Goal: Obtain resource: Download file/media

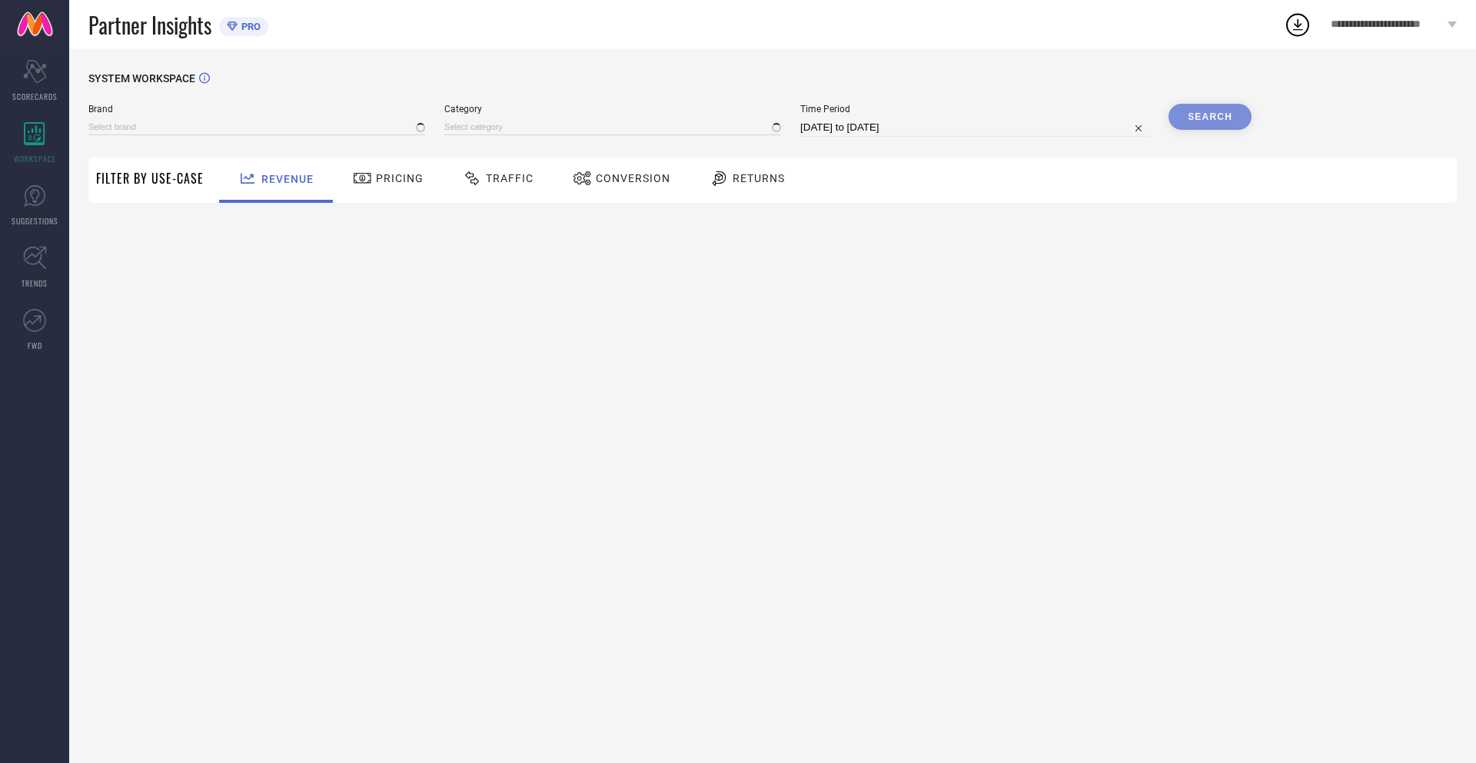
type input "NIKE"
type input "All"
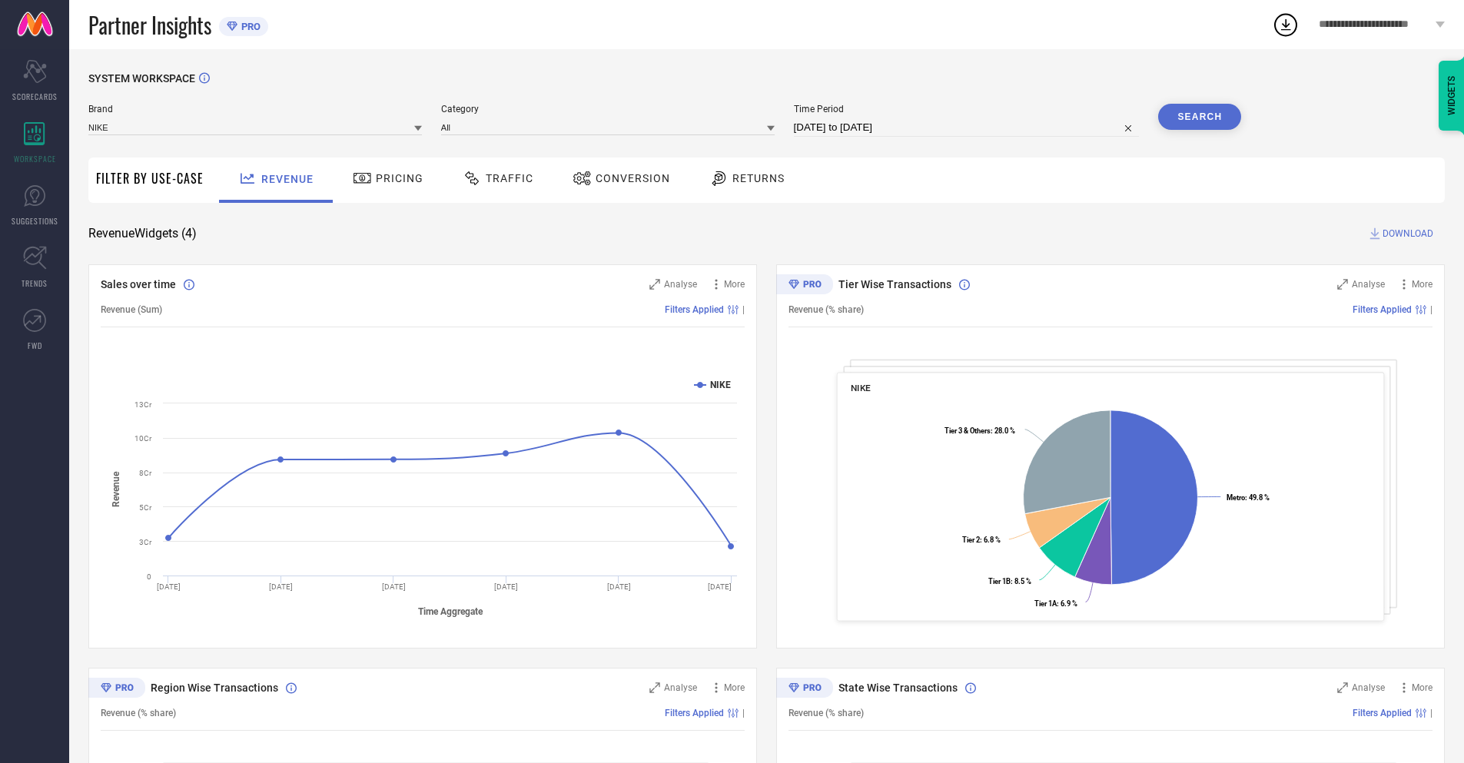
click at [616, 180] on span "Conversion" at bounding box center [633, 178] width 75 height 12
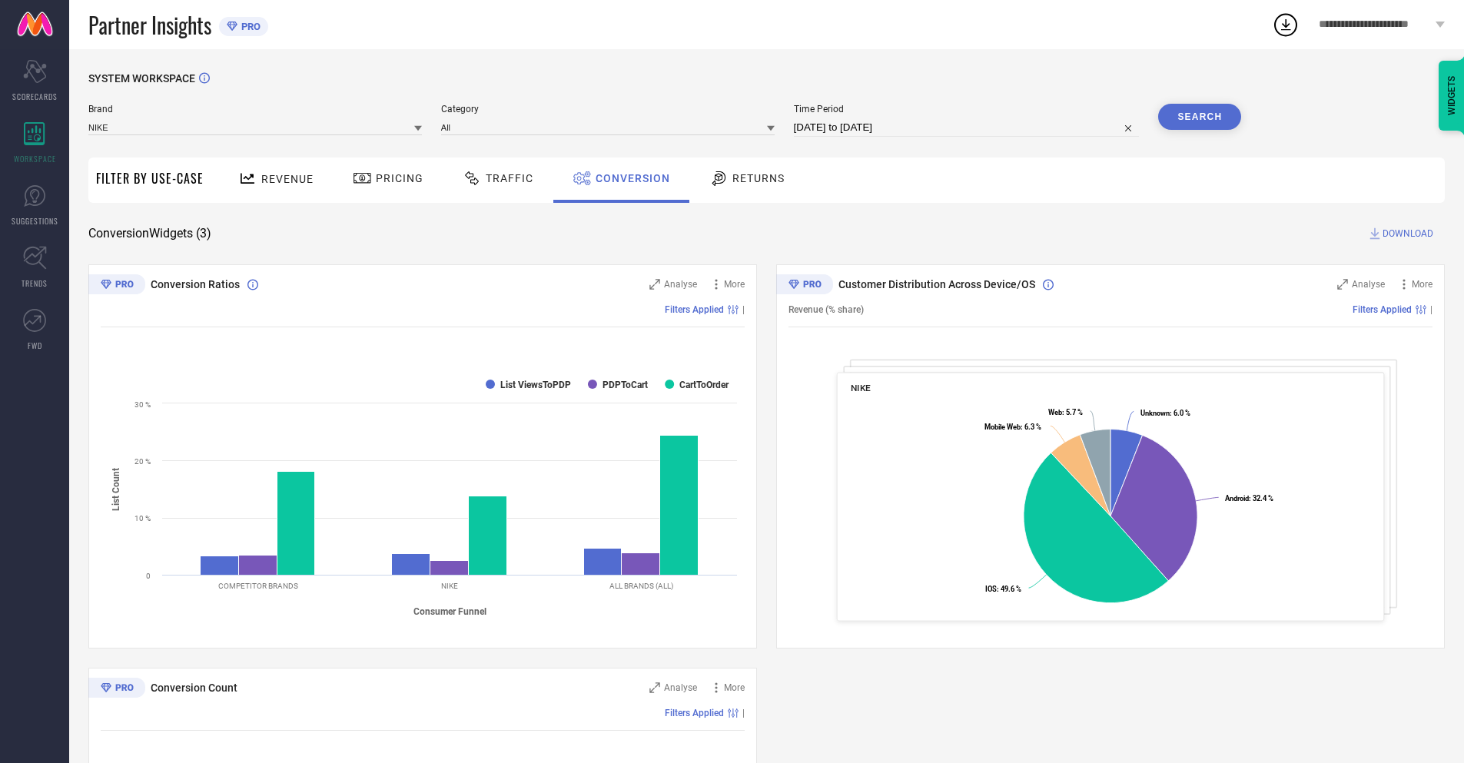
click at [965, 128] on input "[DATE] to [DATE]" at bounding box center [967, 127] width 346 height 18
select select "7"
select select "2025"
select select "8"
select select "2025"
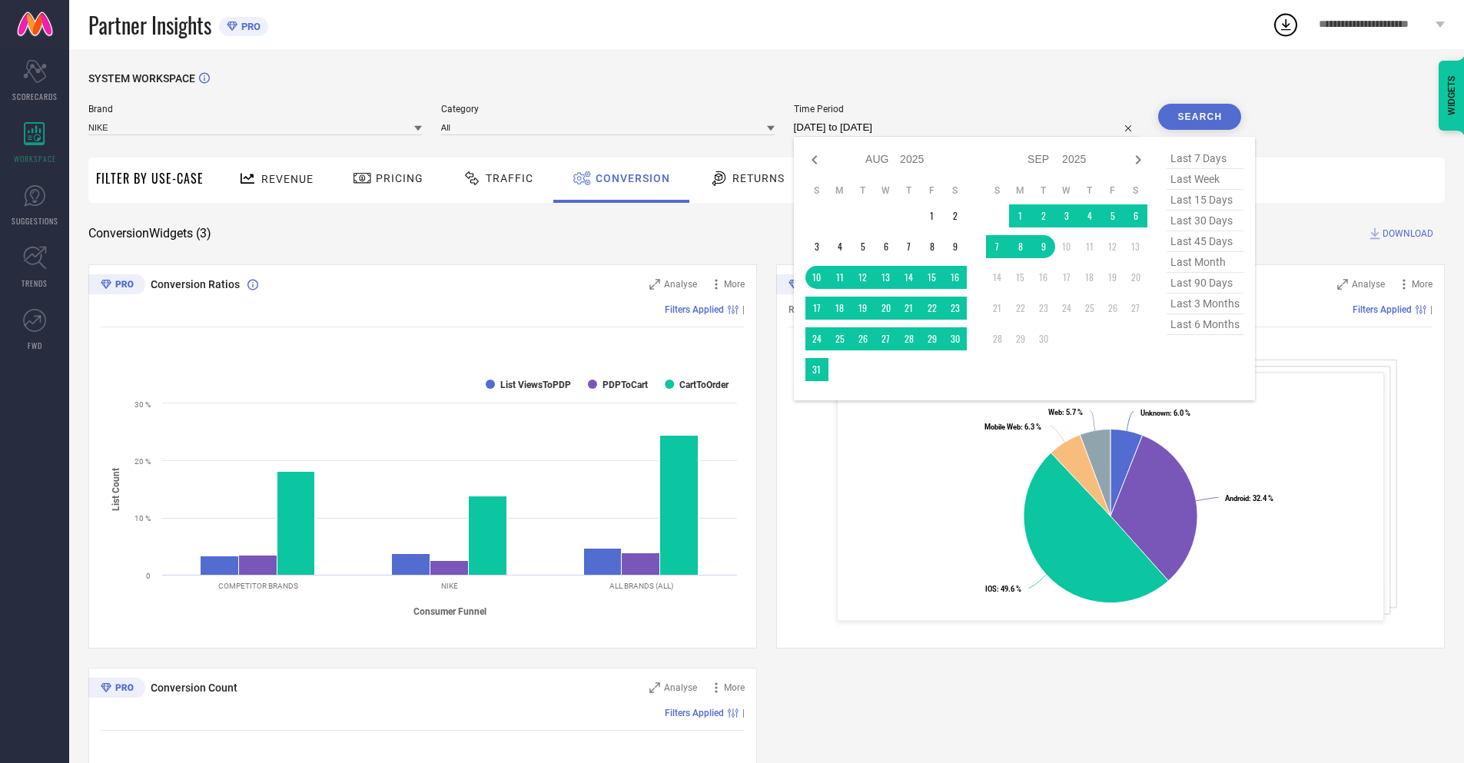
select select "8"
select select "2025"
select select "9"
select select "2025"
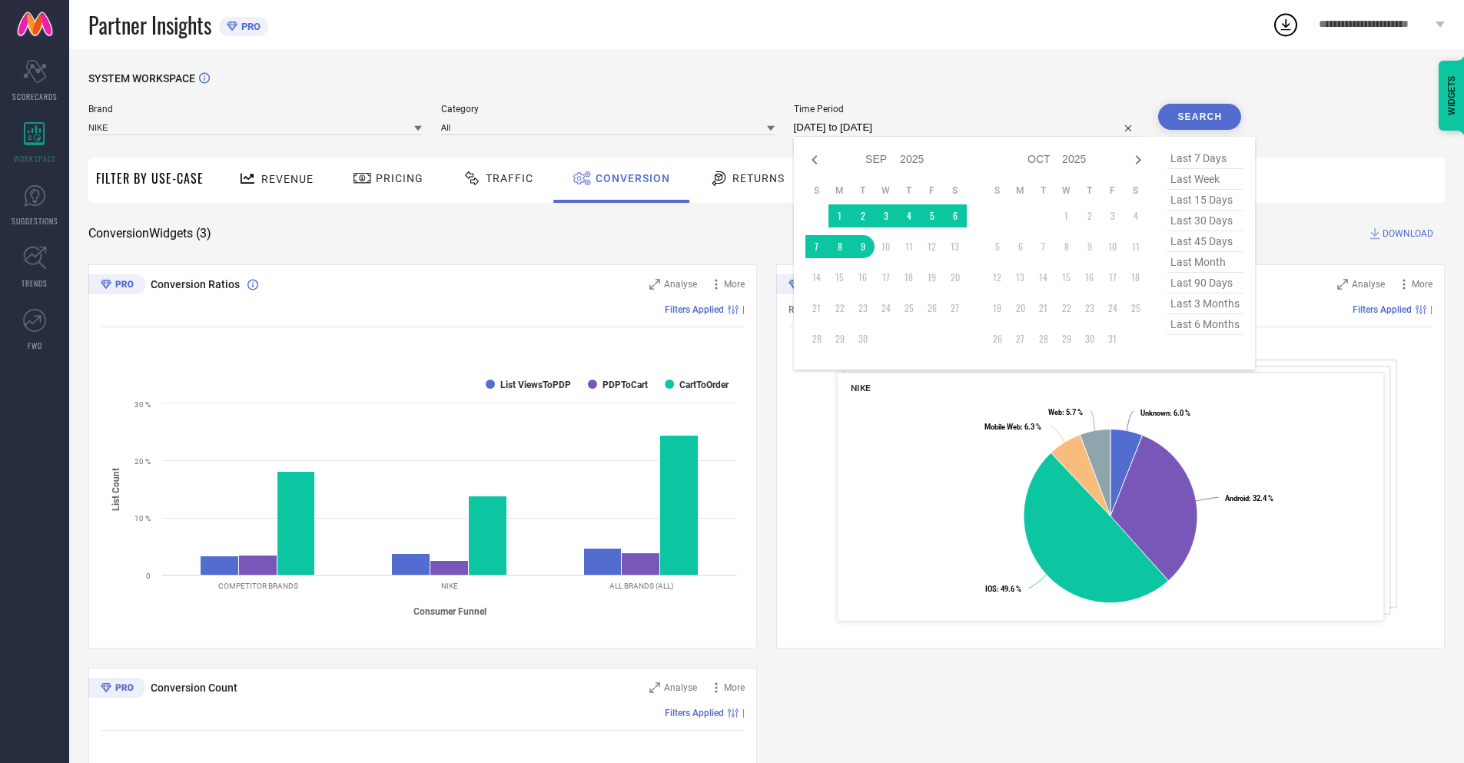
click at [860, 247] on td "9" at bounding box center [863, 246] width 23 height 23
type input "[DATE] to [DATE]"
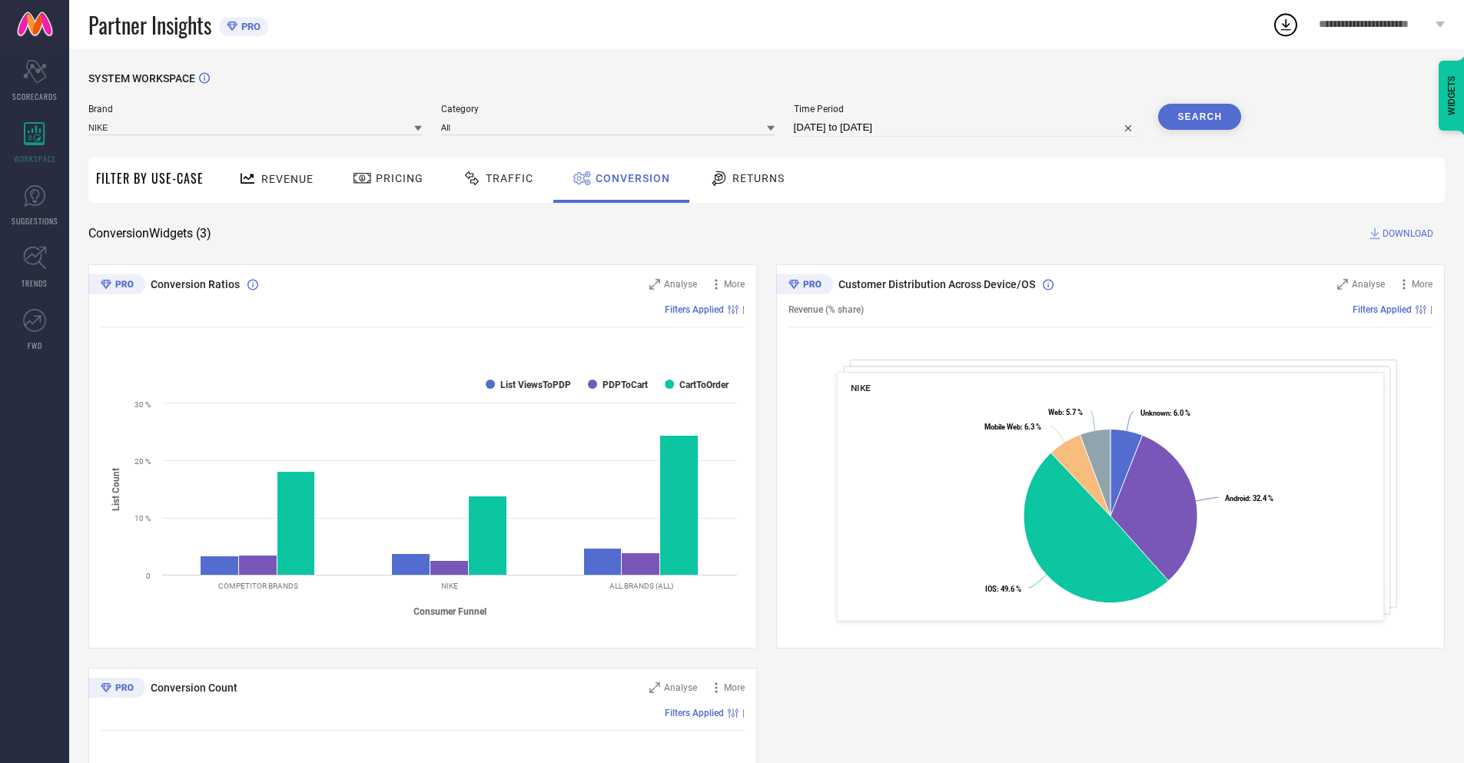
click at [1200, 117] on button "Search" at bounding box center [1199, 117] width 83 height 26
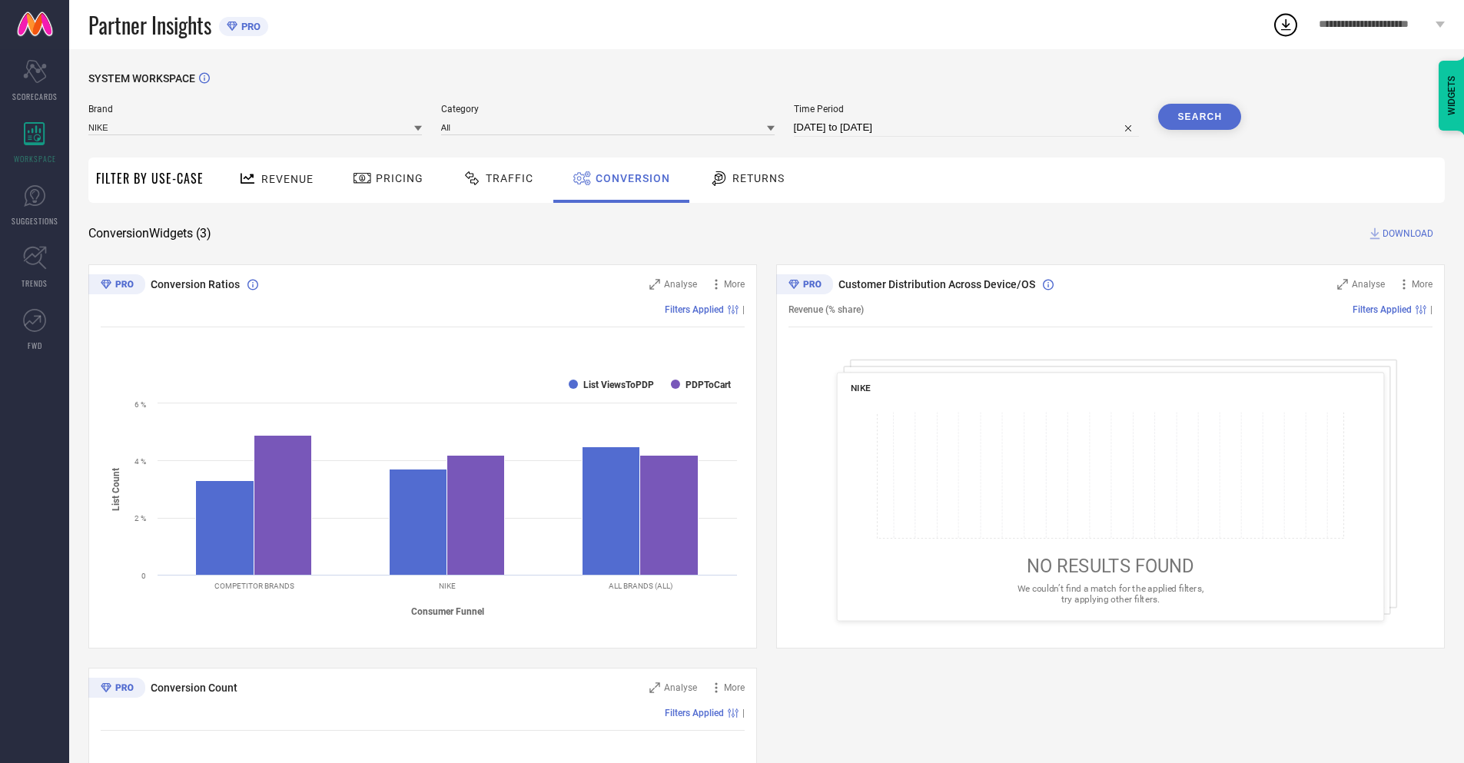
click at [1408, 234] on span "DOWNLOAD" at bounding box center [1408, 233] width 51 height 15
